Goal: Check status

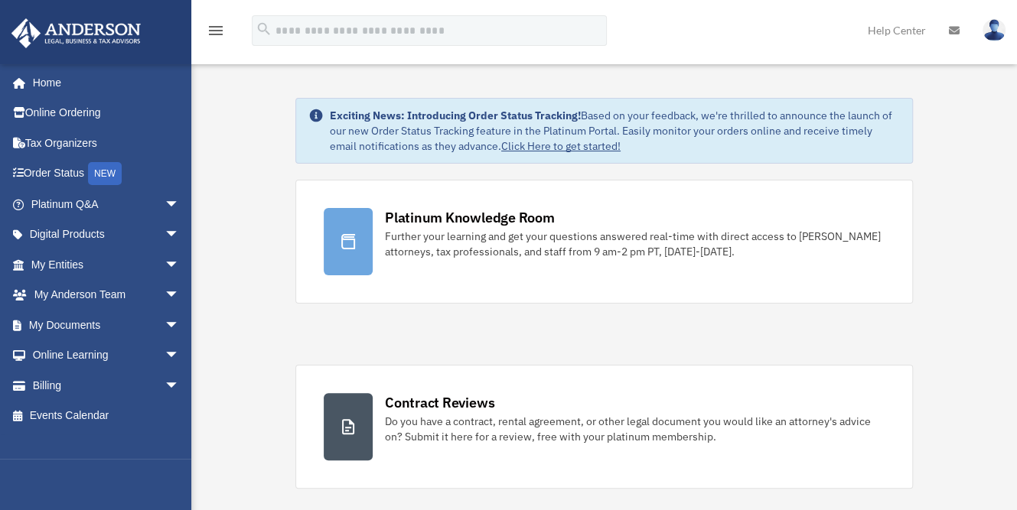
click at [955, 30] on icon at bounding box center [954, 30] width 11 height 11
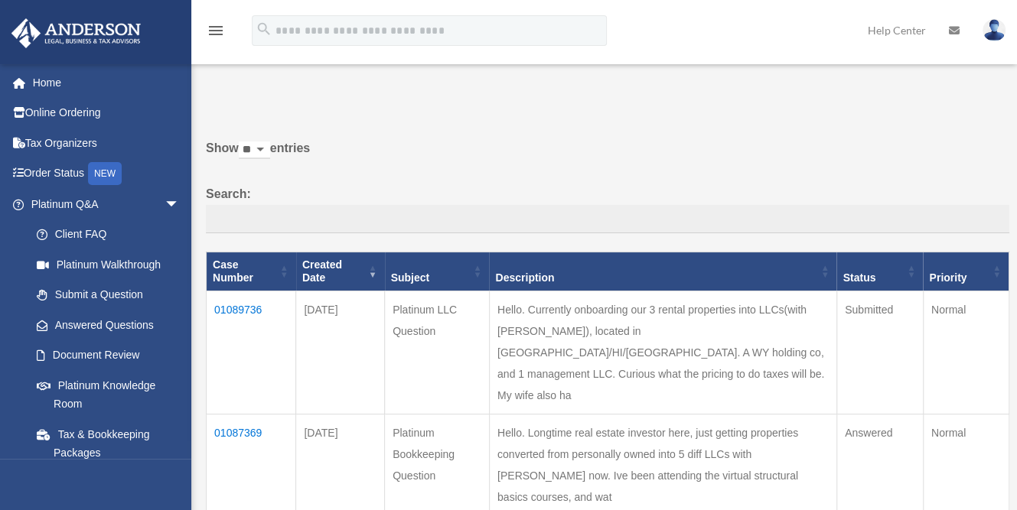
click at [244, 295] on td "01089736" at bounding box center [252, 352] width 90 height 123
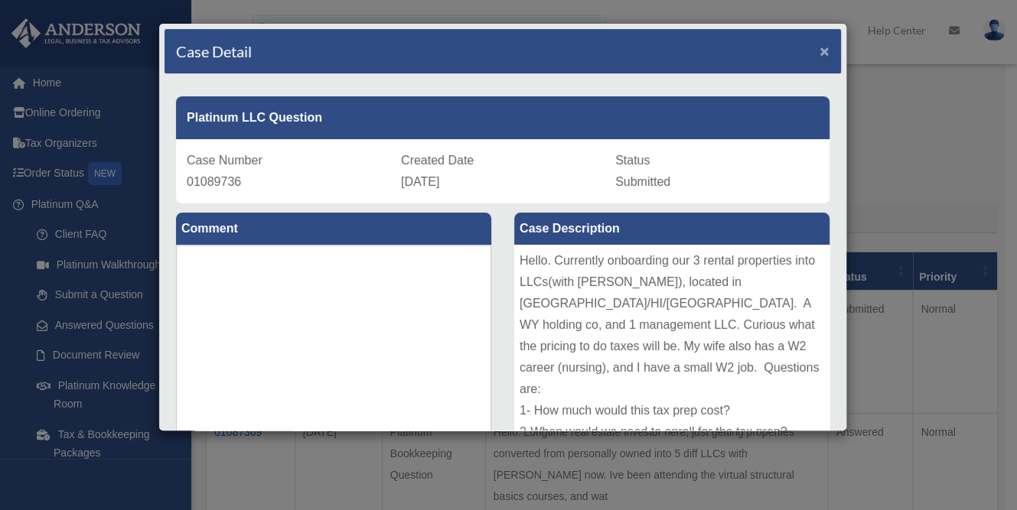
click at [820, 51] on span "×" at bounding box center [825, 51] width 10 height 18
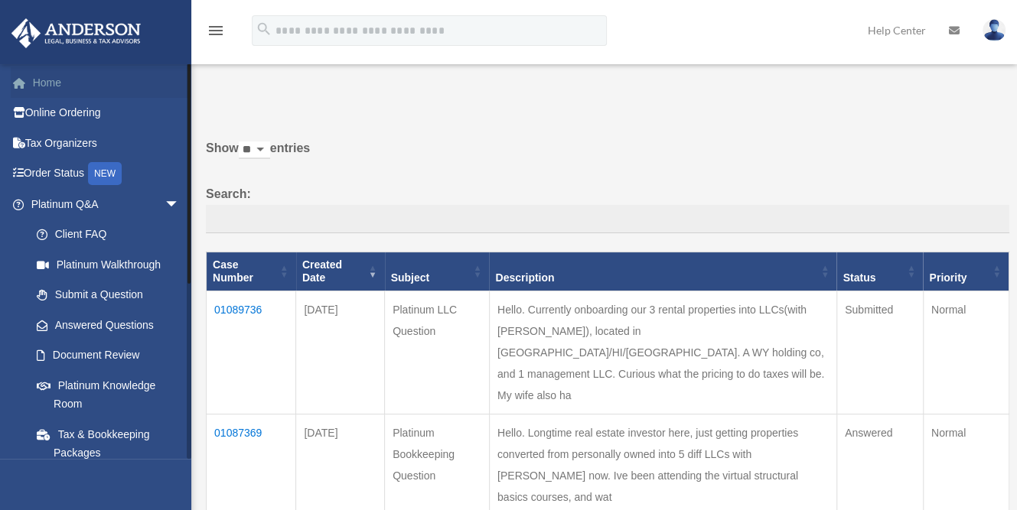
click at [57, 89] on link "Home" at bounding box center [107, 82] width 192 height 31
